Goal: Information Seeking & Learning: Learn about a topic

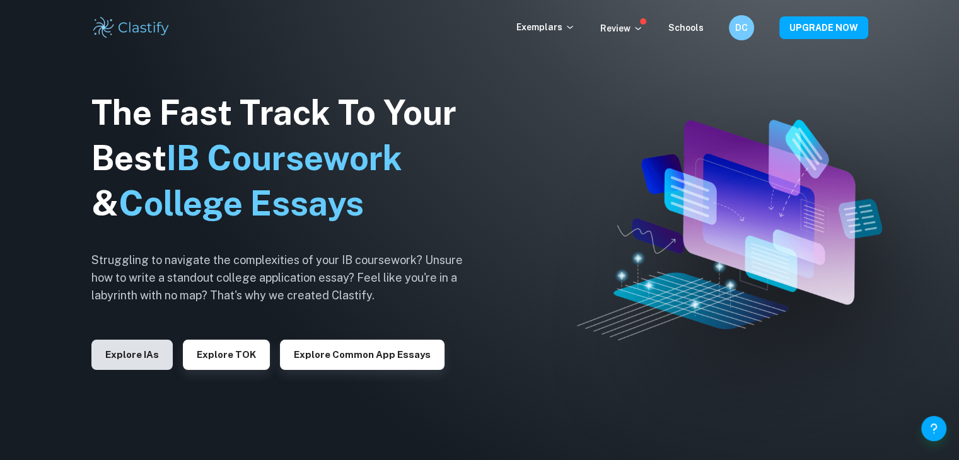
click at [151, 352] on button "Explore IAs" at bounding box center [131, 355] width 81 height 30
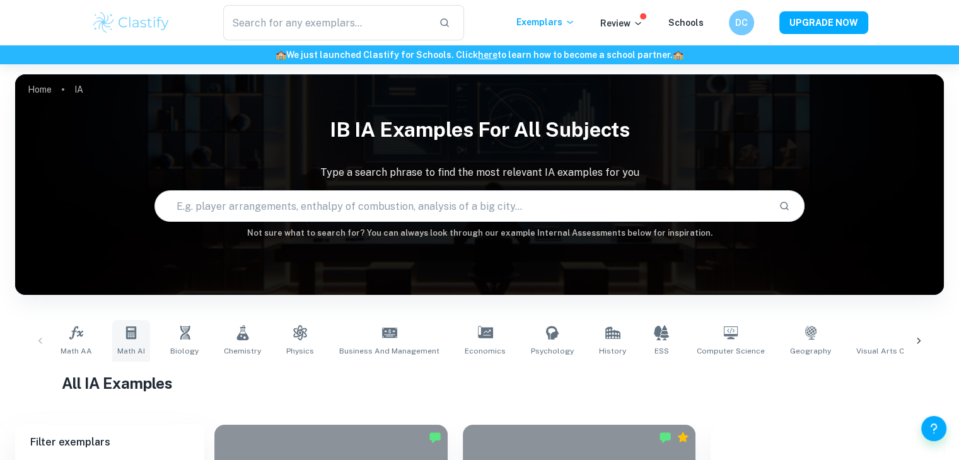
click at [137, 340] on link "Math AI" at bounding box center [131, 341] width 38 height 42
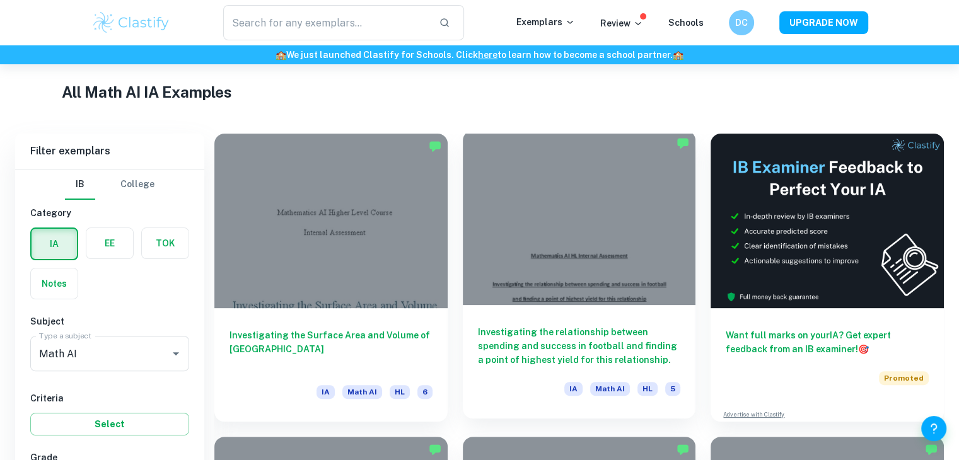
scroll to position [648, 0]
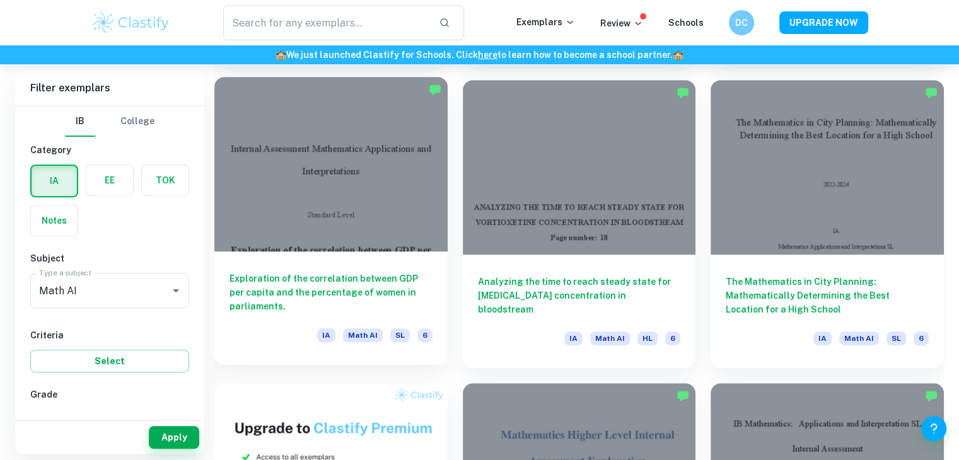
click at [321, 183] on div at bounding box center [330, 164] width 233 height 175
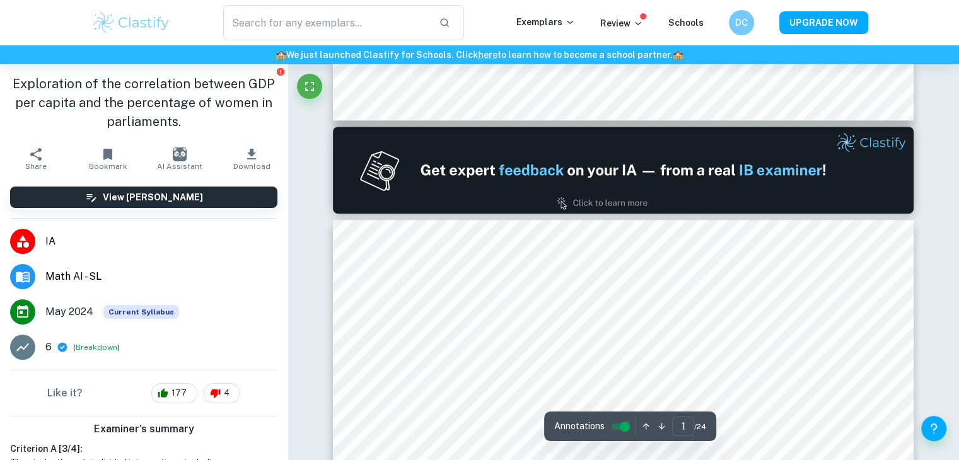
type input "2"
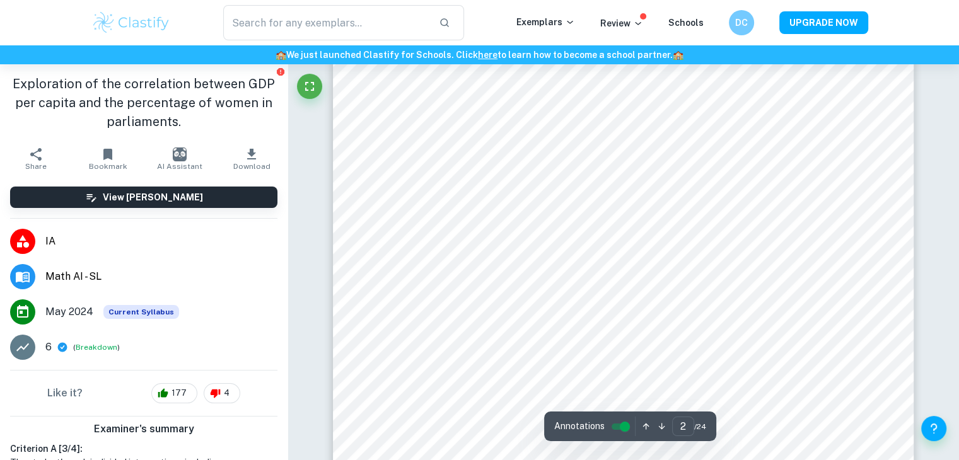
scroll to position [1036, 0]
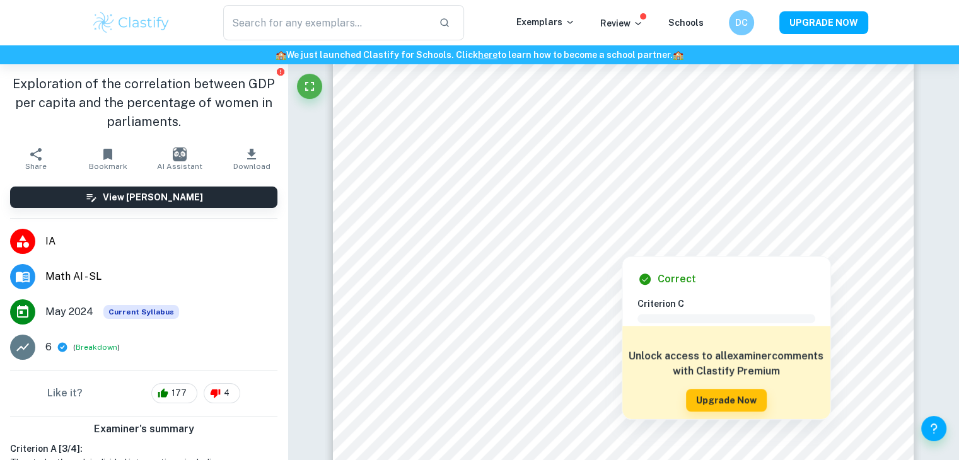
click at [467, 177] on div at bounding box center [622, 166] width 439 height 42
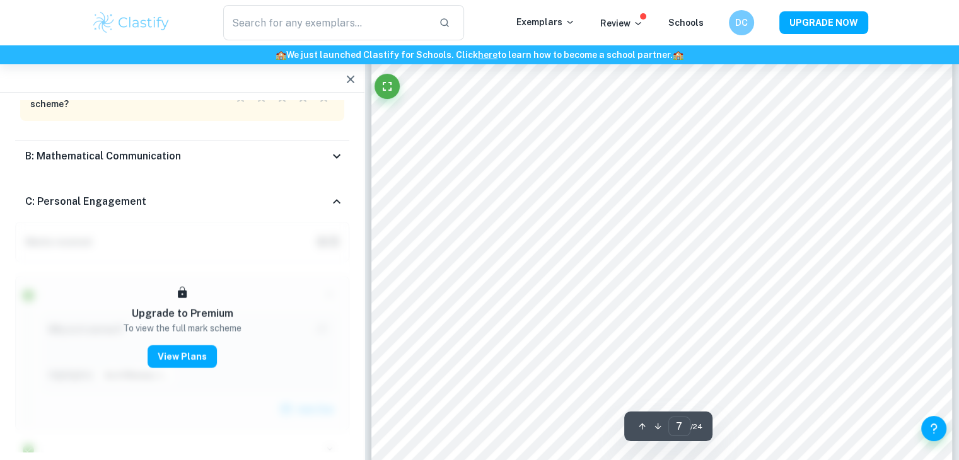
scroll to position [4150, 0]
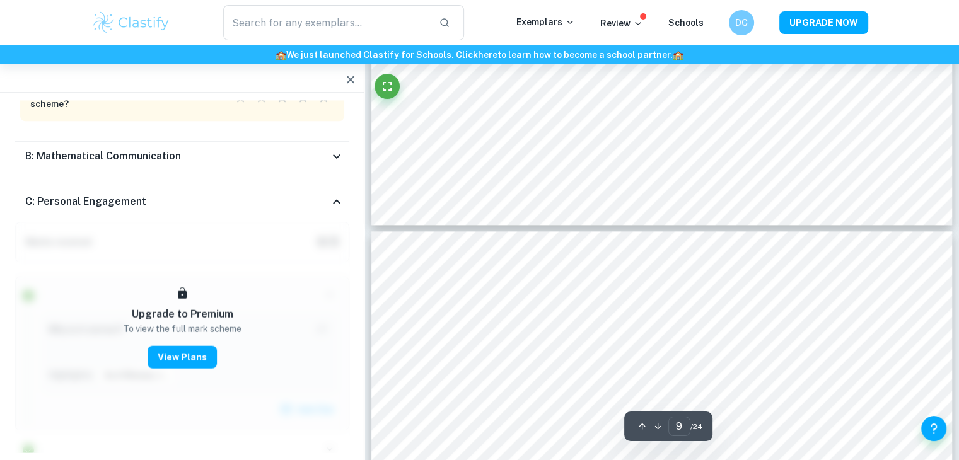
type input "10"
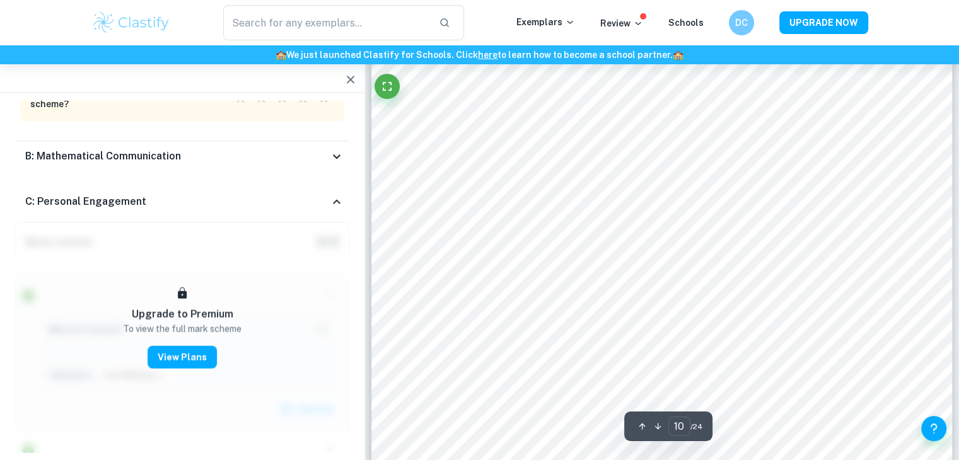
scroll to position [6570, 0]
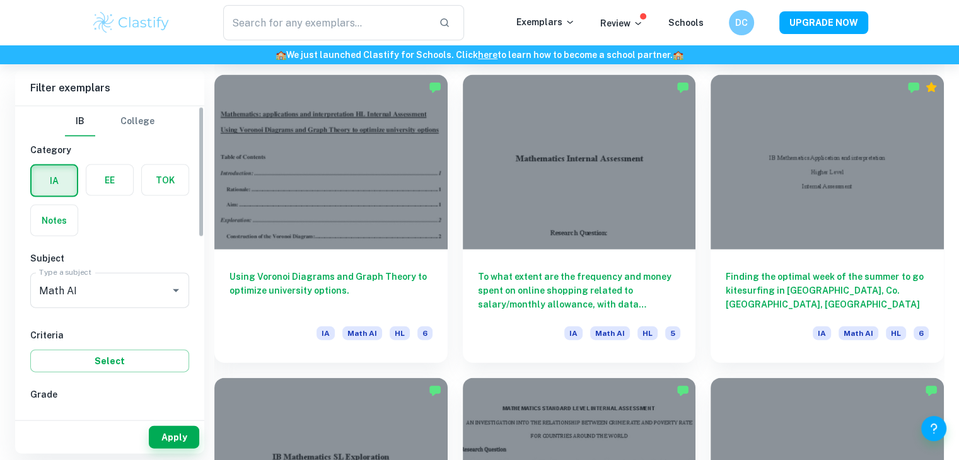
scroll to position [2776, 0]
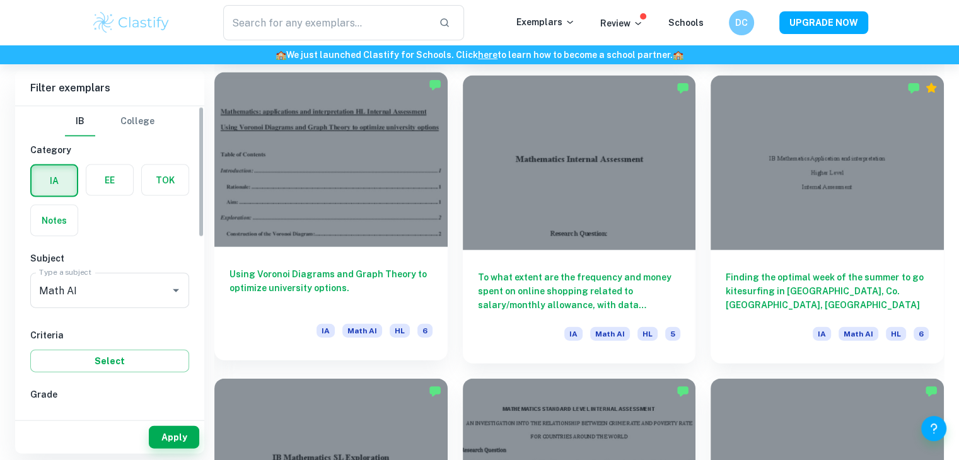
click at [333, 194] on div at bounding box center [330, 159] width 233 height 175
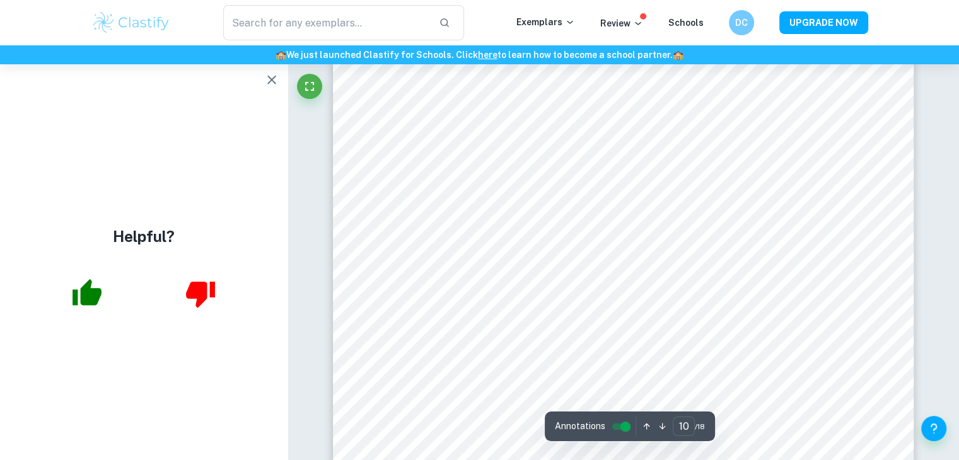
scroll to position [7879, 0]
type input "15"
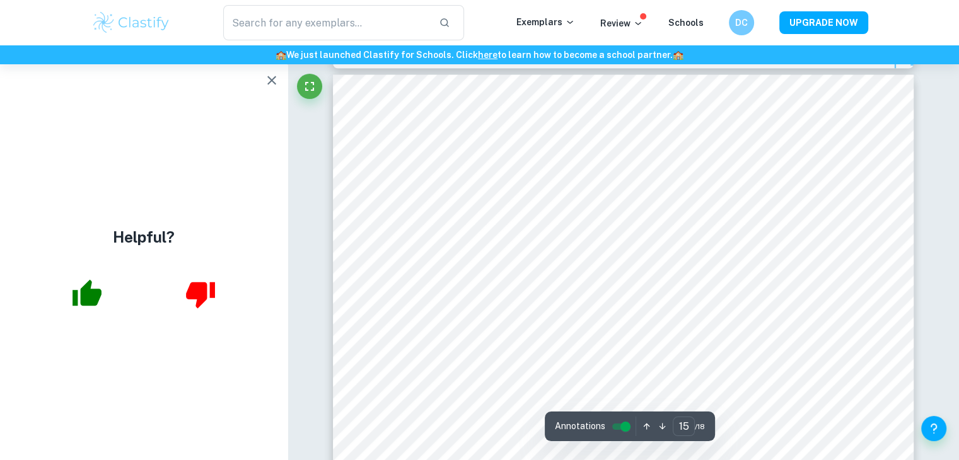
scroll to position [12312, 0]
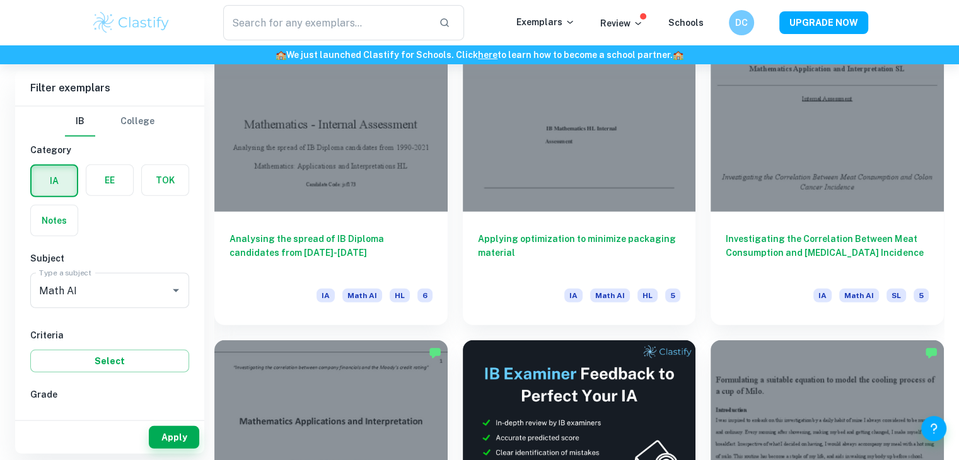
scroll to position [3431, 0]
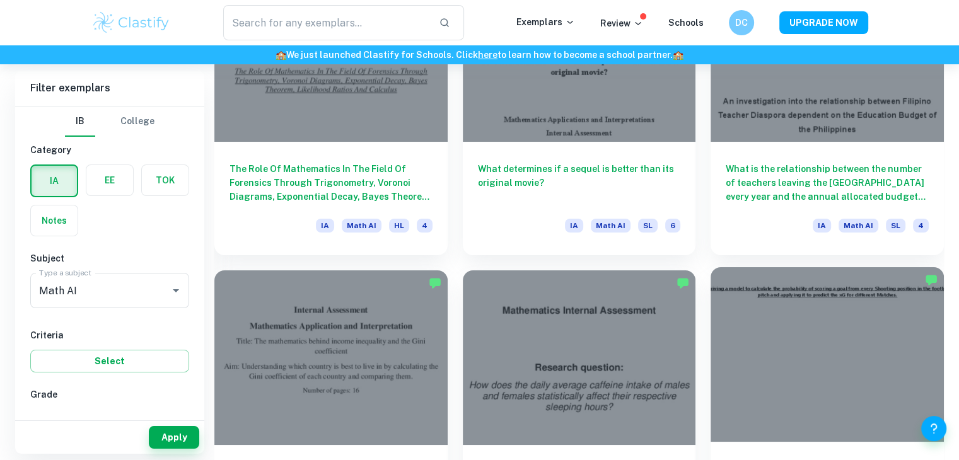
click at [915, 285] on div at bounding box center [826, 354] width 233 height 175
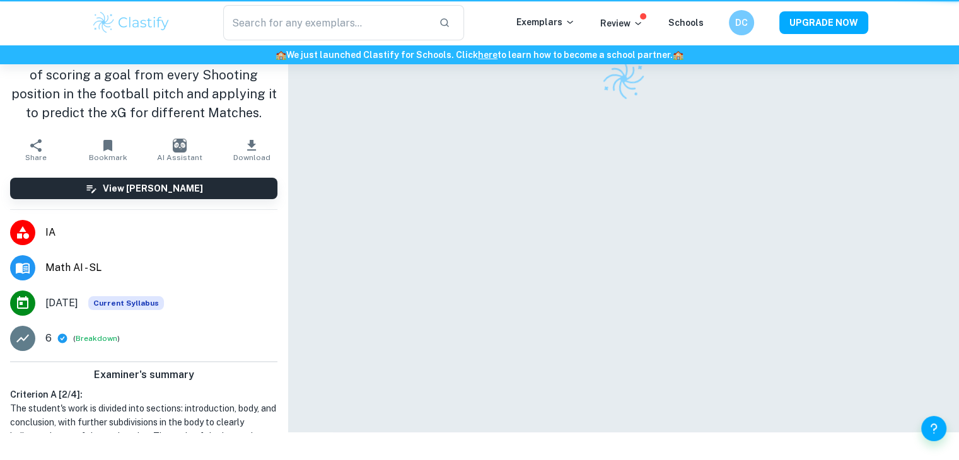
scroll to position [45, 0]
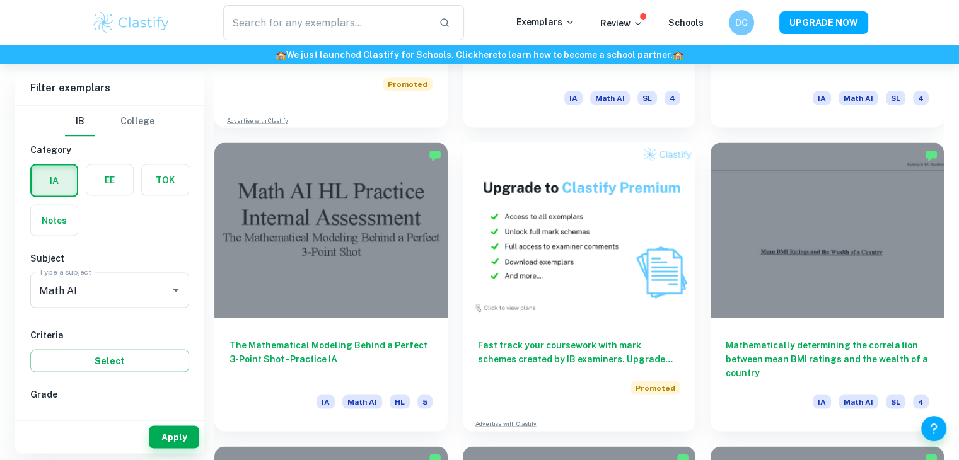
scroll to position [7259, 0]
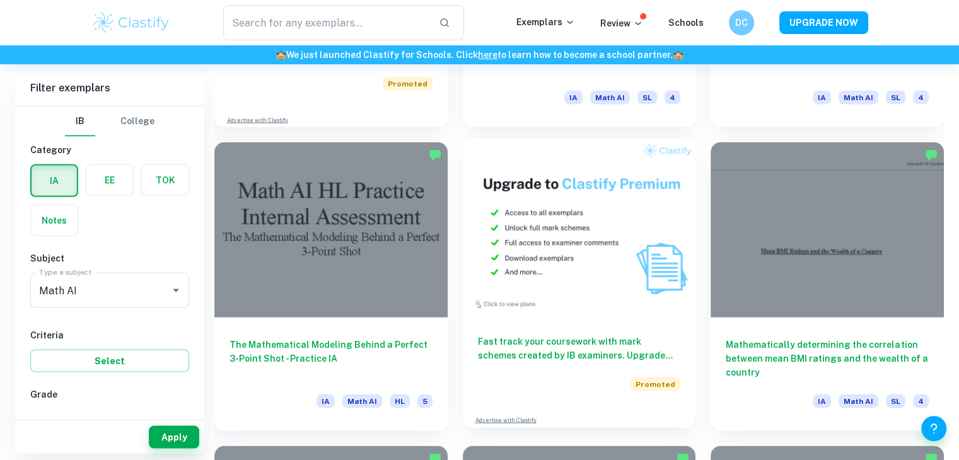
click at [467, 207] on img at bounding box center [579, 226] width 233 height 175
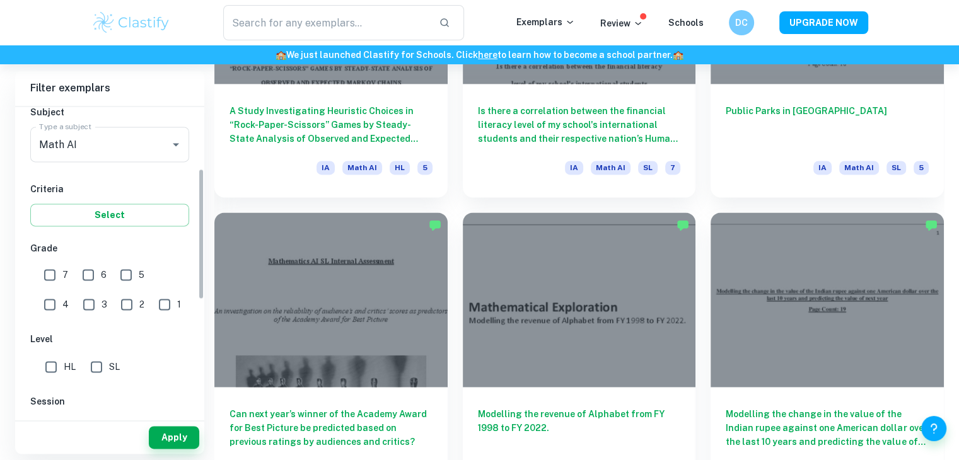
scroll to position [146, 0]
click at [103, 357] on input "SL" at bounding box center [96, 366] width 25 height 25
checkbox input "true"
click at [179, 435] on button "Apply" at bounding box center [174, 437] width 50 height 23
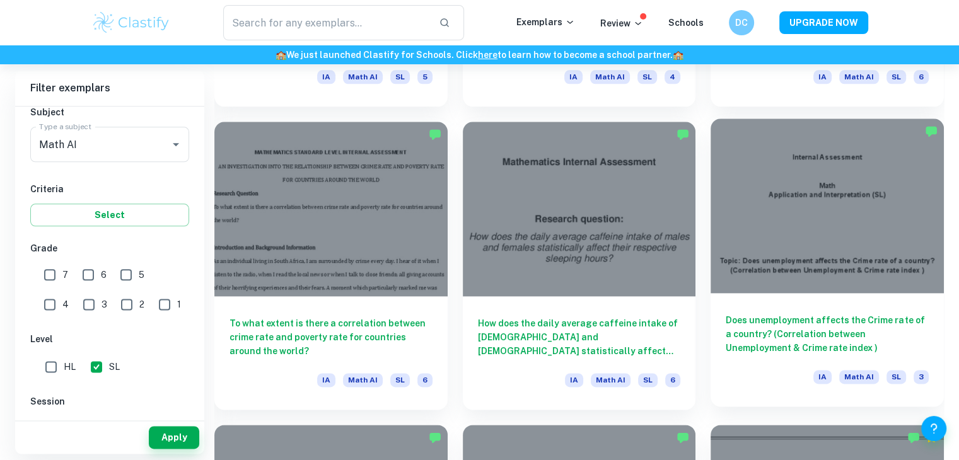
scroll to position [1500, 0]
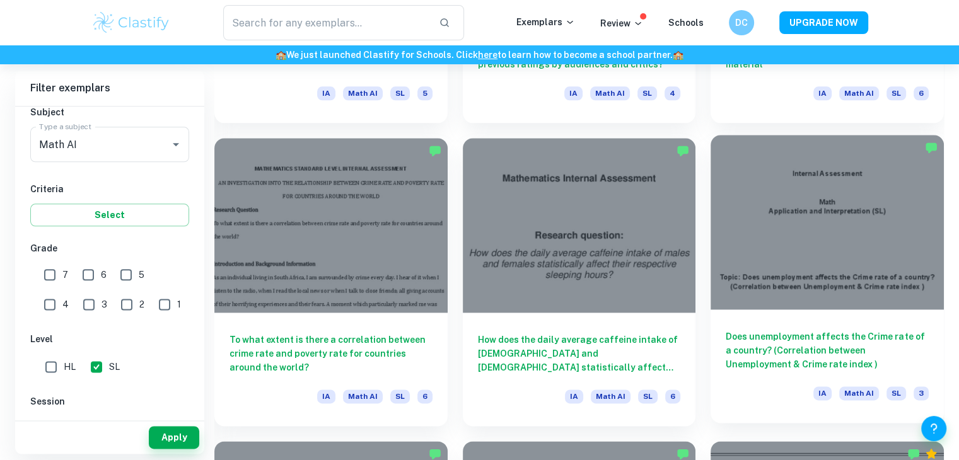
click at [739, 221] on div at bounding box center [826, 222] width 233 height 175
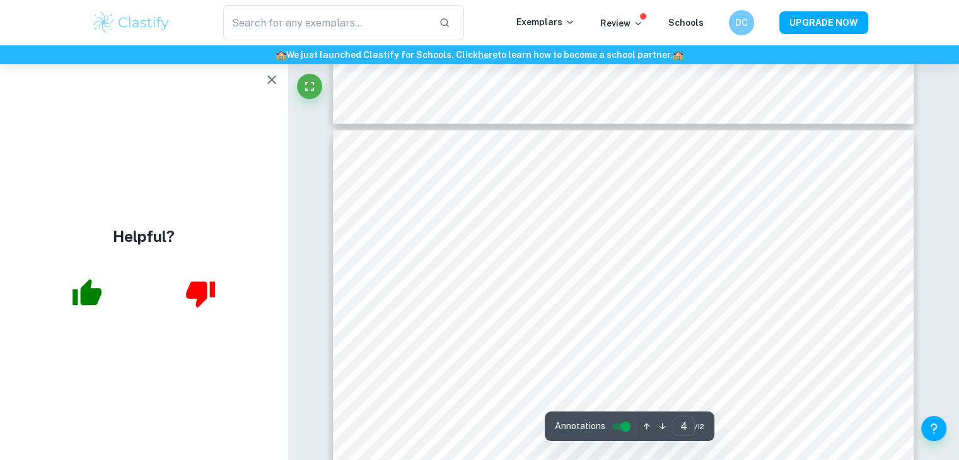
scroll to position [2404, 0]
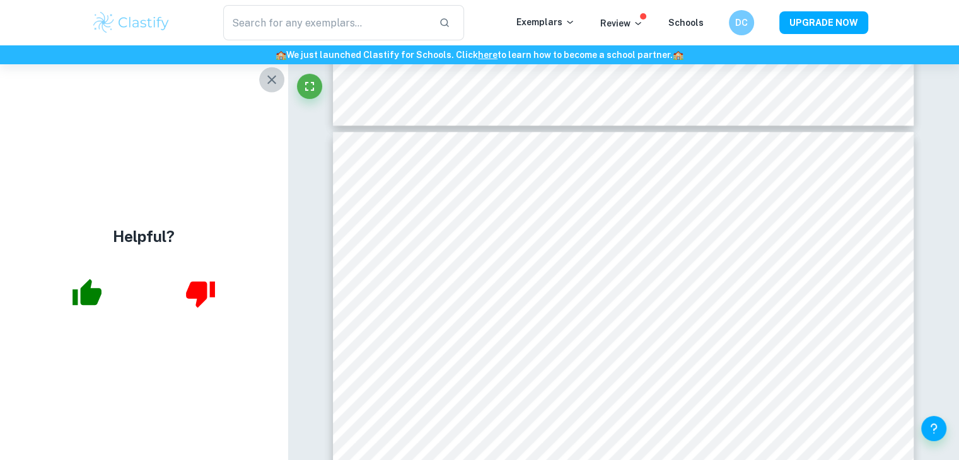
click at [270, 74] on icon "button" at bounding box center [271, 79] width 15 height 15
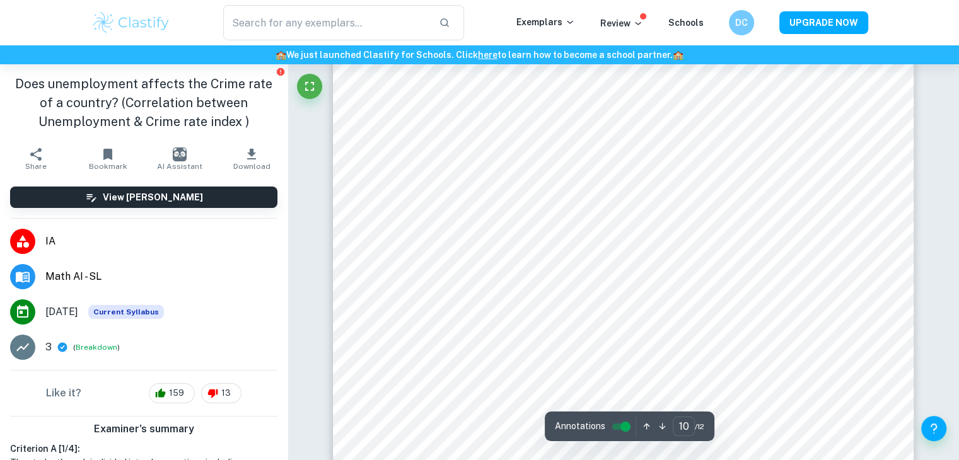
scroll to position [7423, 0]
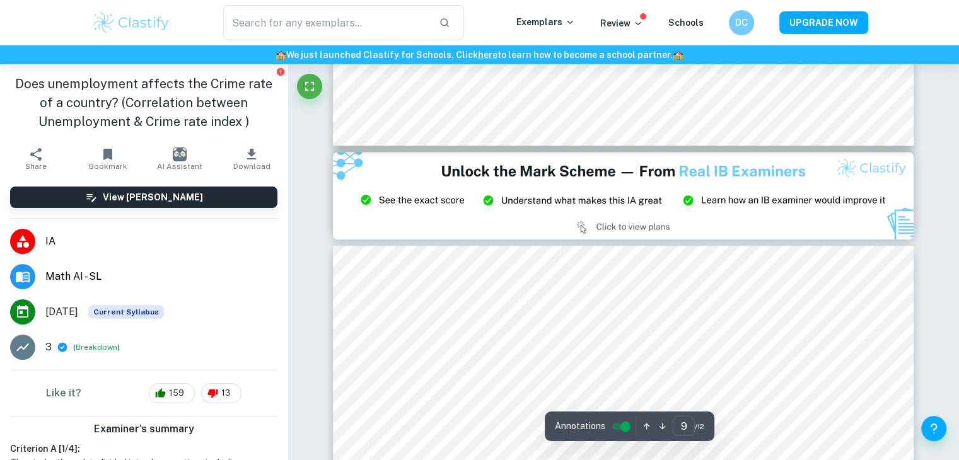
type input "8"
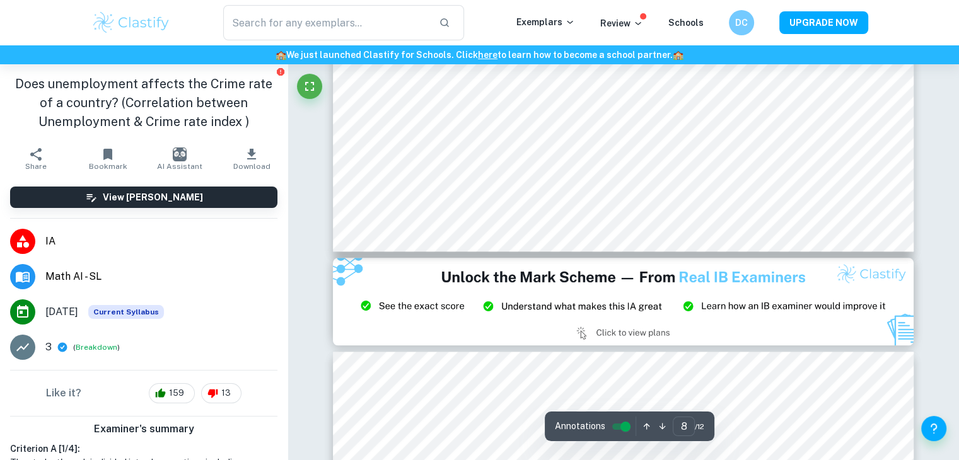
scroll to position [5987, 0]
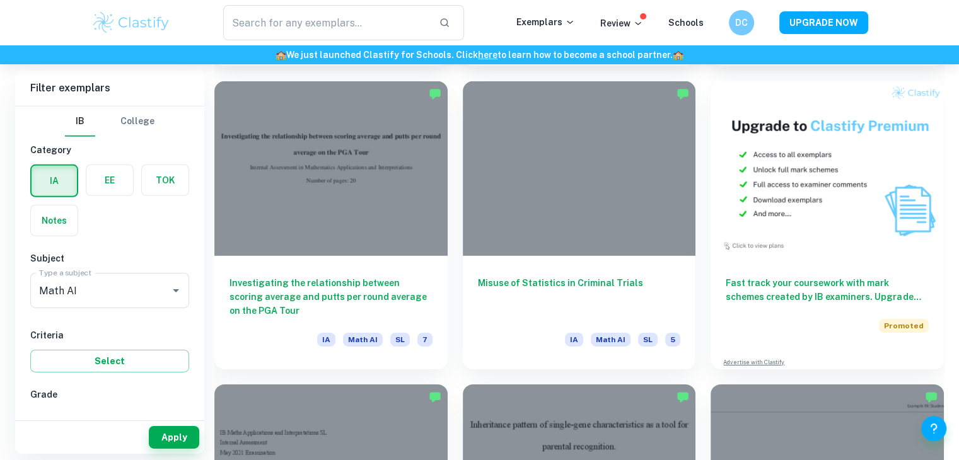
scroll to position [3968, 0]
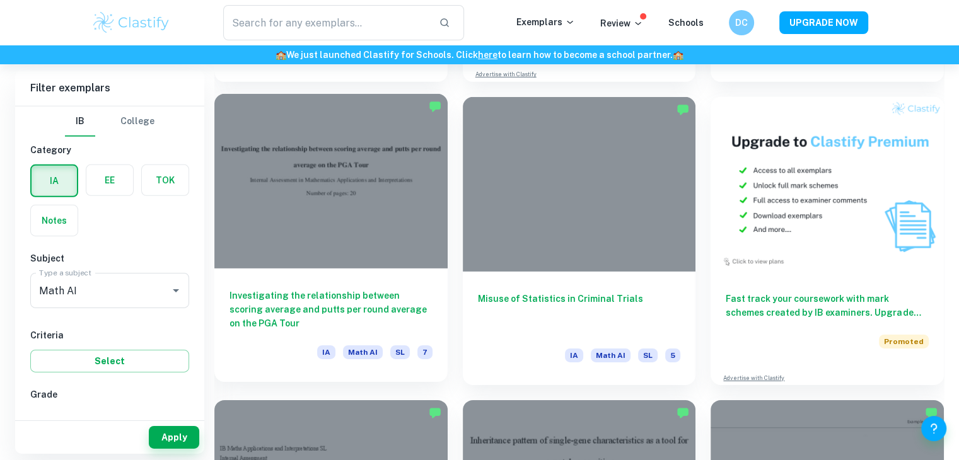
click at [263, 257] on div at bounding box center [330, 181] width 233 height 175
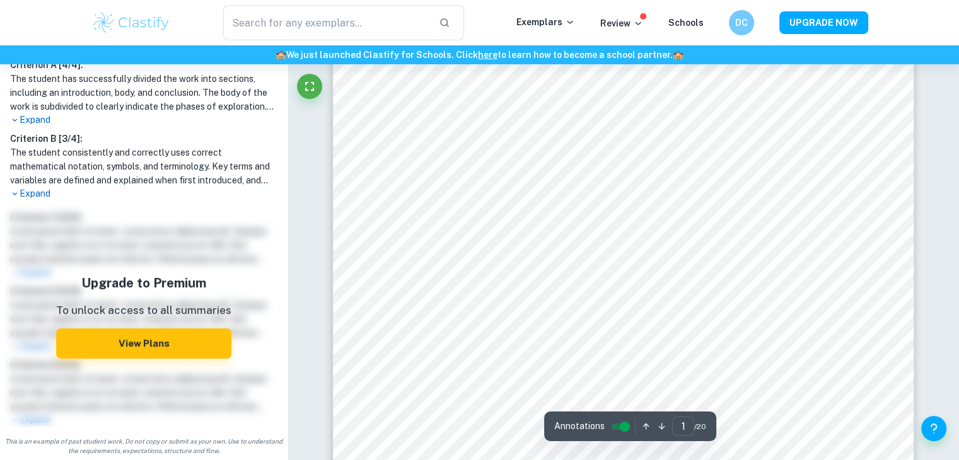
scroll to position [158, 0]
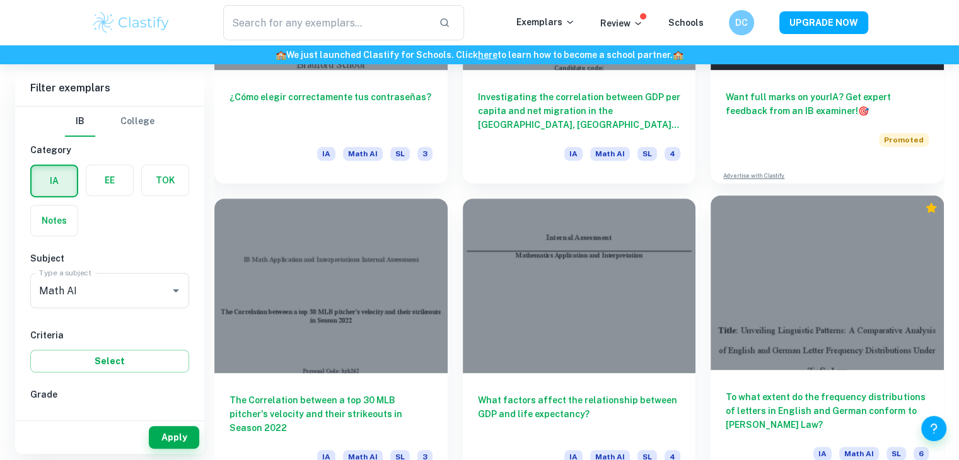
scroll to position [5381, 0]
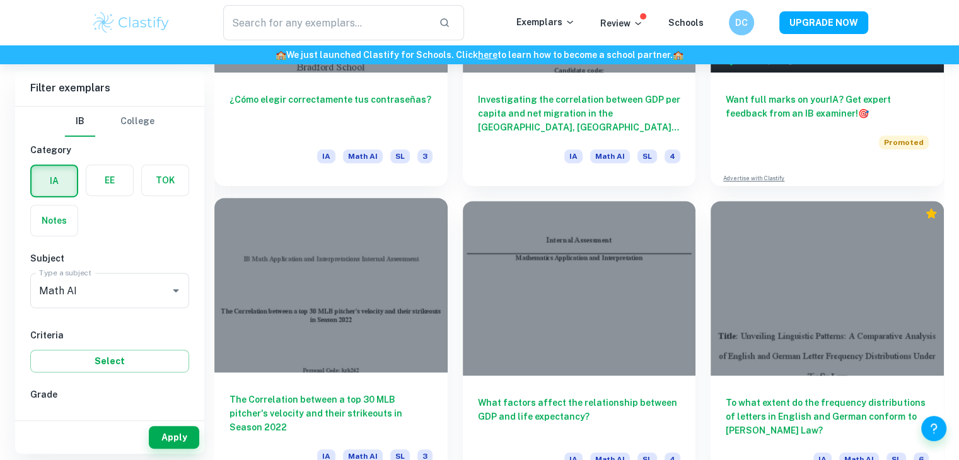
click at [433, 331] on div at bounding box center [330, 285] width 233 height 175
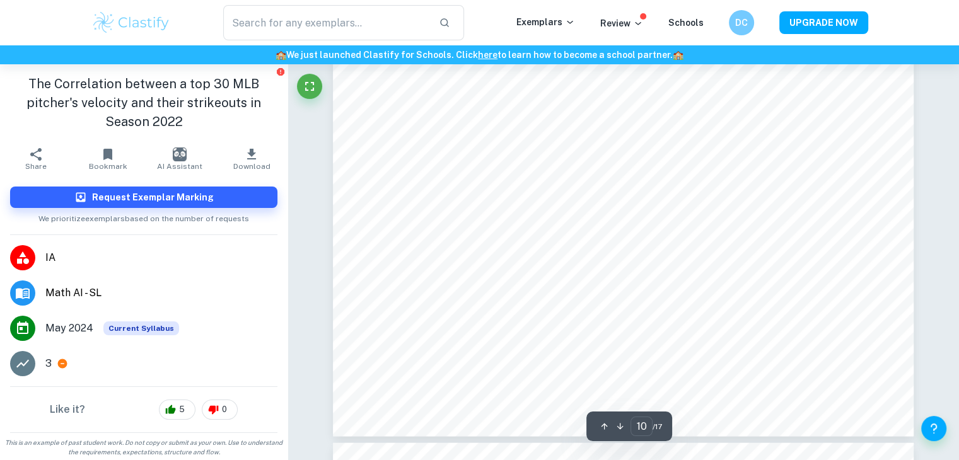
scroll to position [7491, 0]
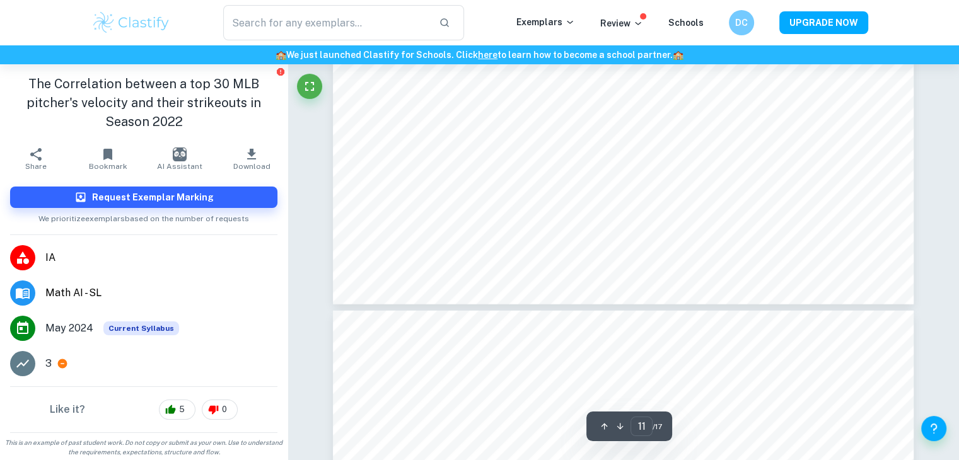
type input "12"
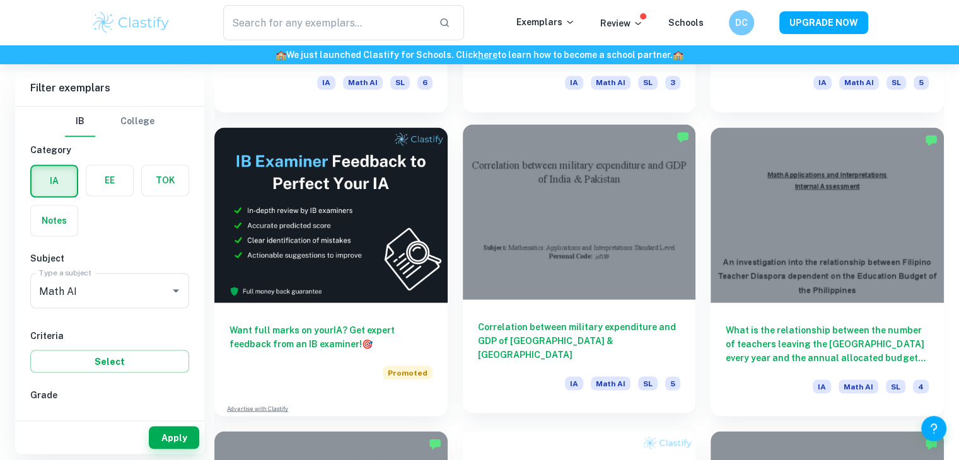
scroll to position [2116, 0]
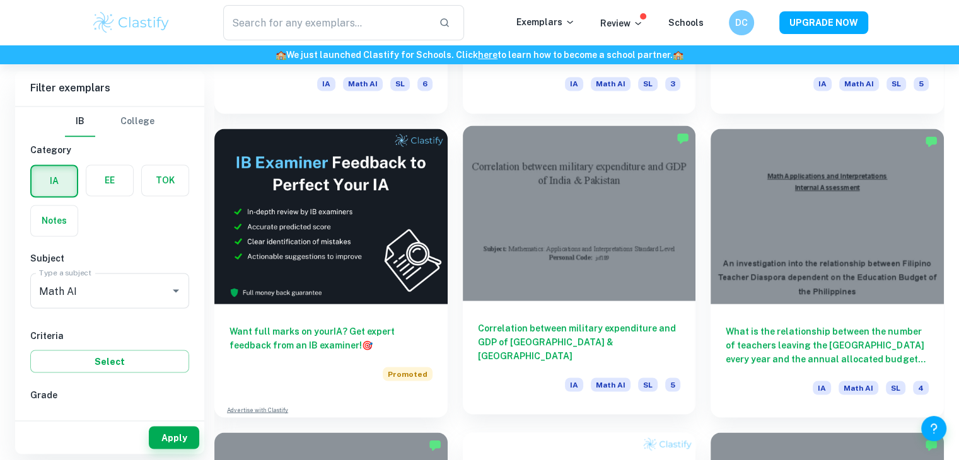
click at [588, 193] on div at bounding box center [579, 212] width 233 height 175
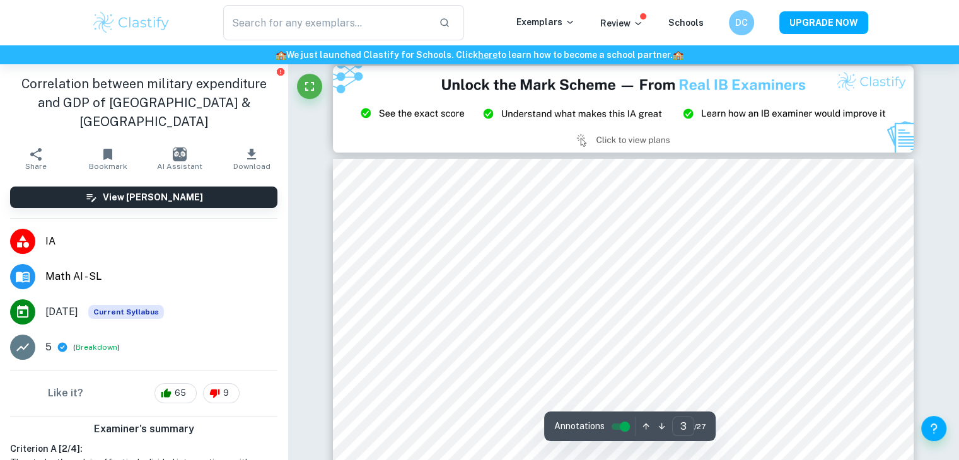
scroll to position [1633, 0]
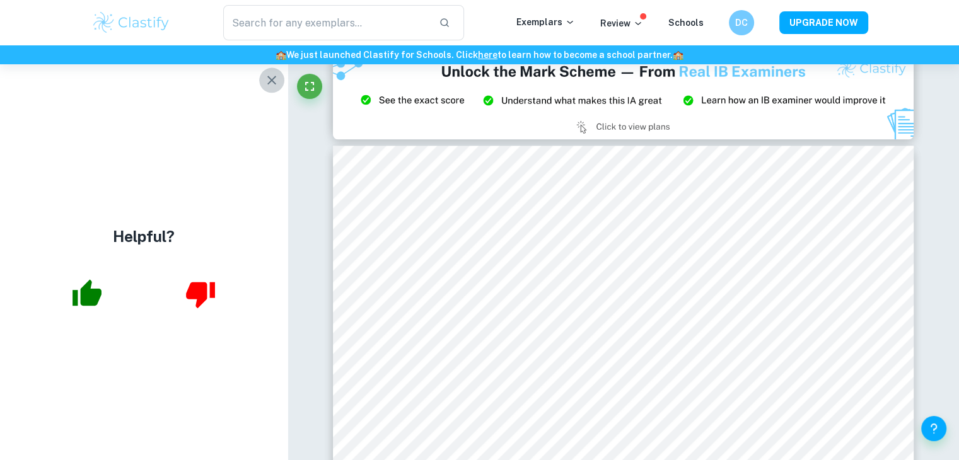
click at [268, 78] on icon "button" at bounding box center [271, 79] width 15 height 15
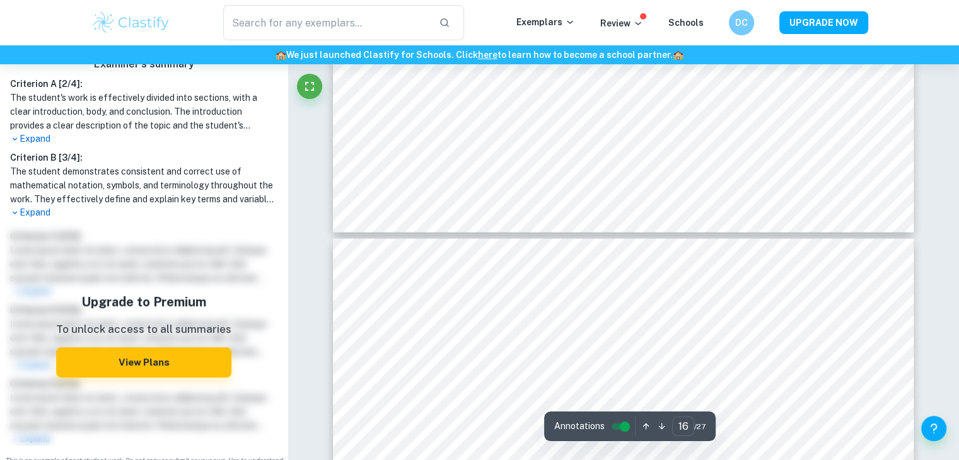
scroll to position [12160, 0]
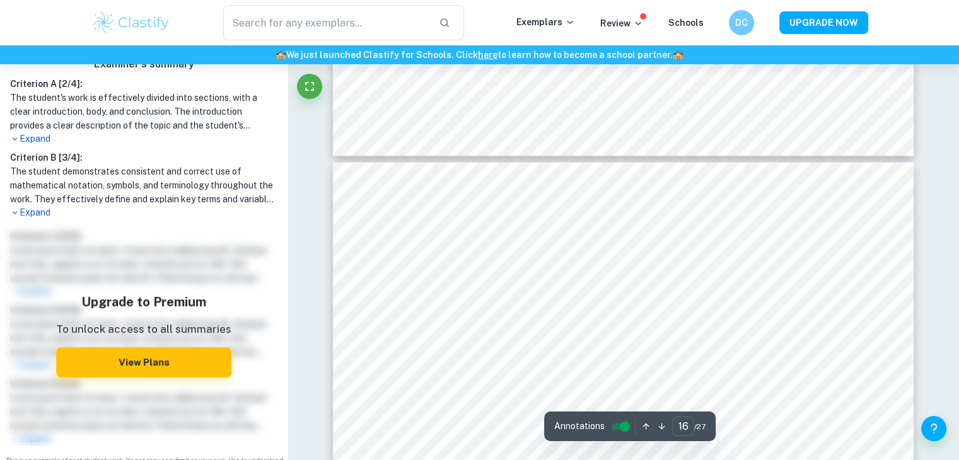
type input "15"
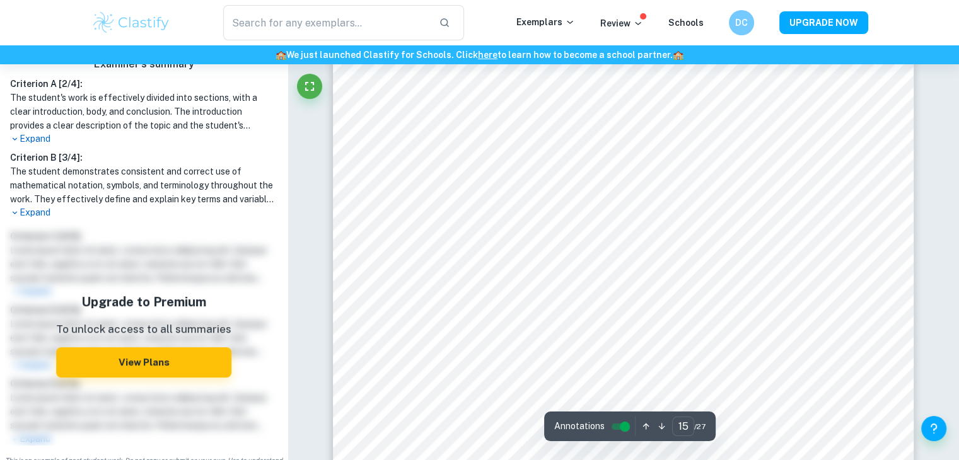
scroll to position [11018, 0]
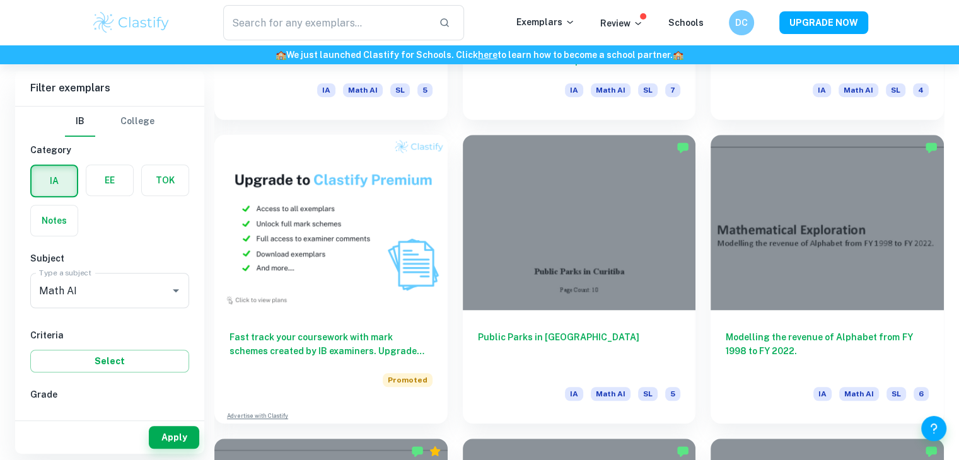
scroll to position [898, 0]
